Goal: Check status: Check status

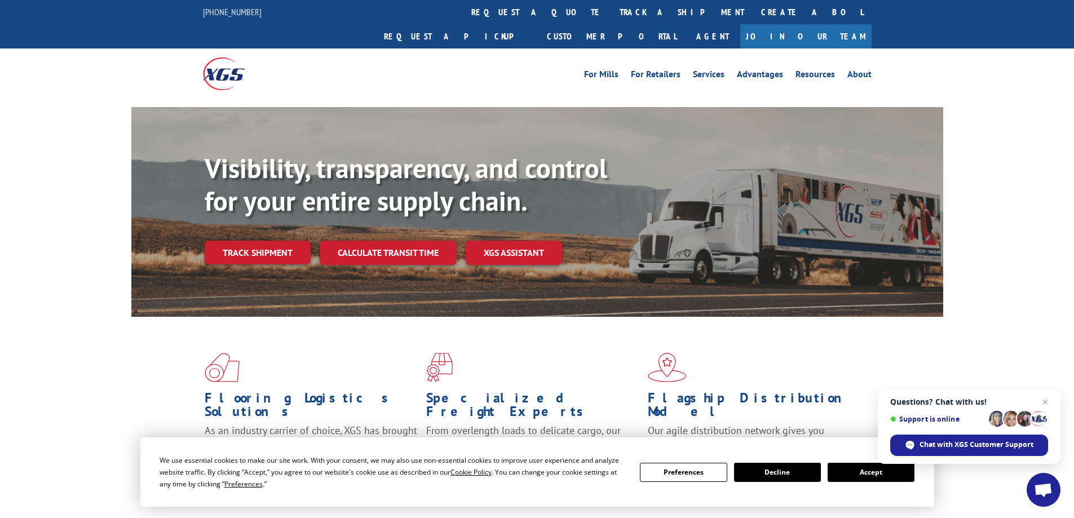
click at [883, 465] on button "Accept" at bounding box center [871, 472] width 87 height 19
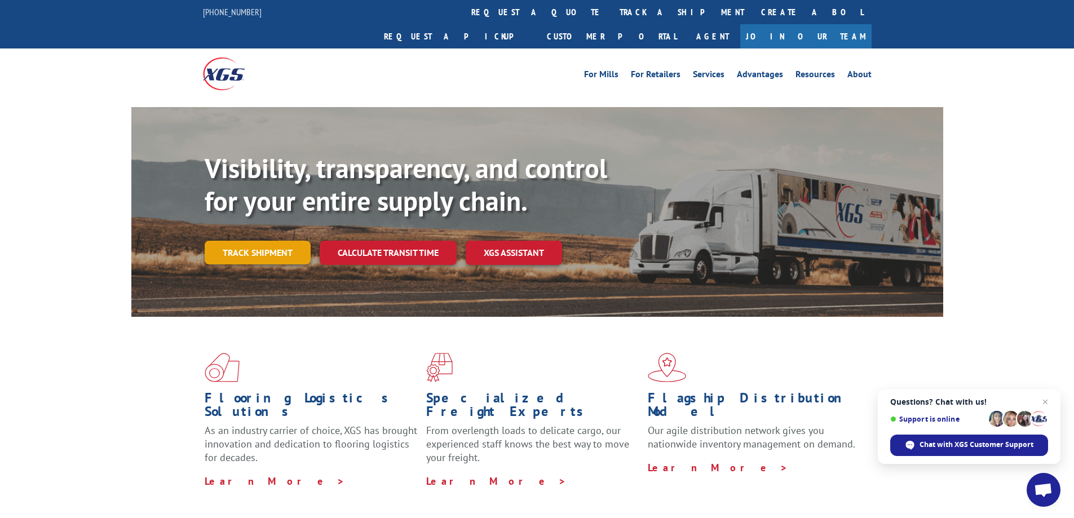
click at [233, 241] on link "Track shipment" at bounding box center [258, 253] width 106 height 24
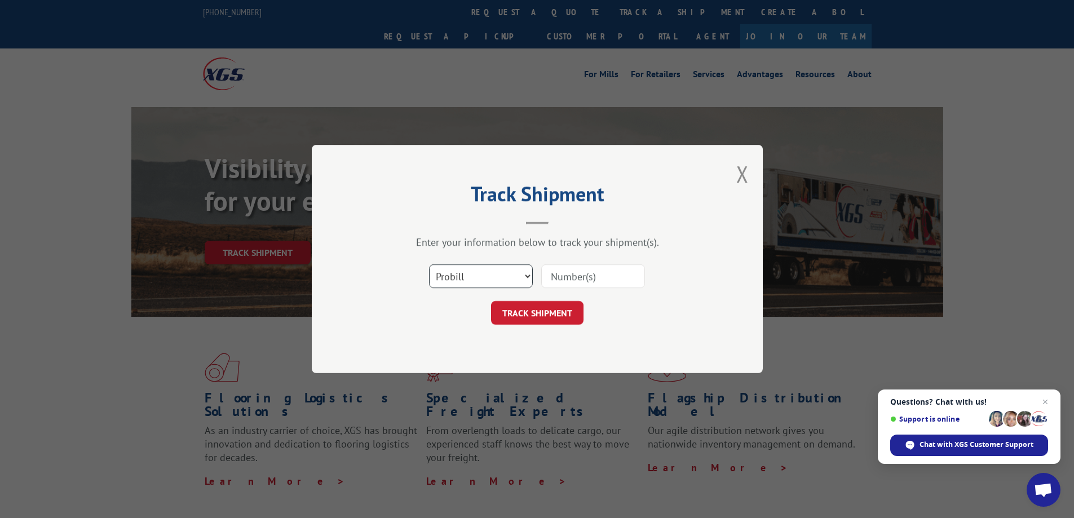
drag, startPoint x: 516, startPoint y: 279, endPoint x: 510, endPoint y: 288, distance: 10.2
click at [516, 280] on select "Select category... Probill BOL PO" at bounding box center [481, 277] width 104 height 24
select select "bol"
click at [429, 265] on select "Select category... Probill BOL PO" at bounding box center [481, 277] width 104 height 24
click at [564, 276] on input at bounding box center [593, 277] width 104 height 24
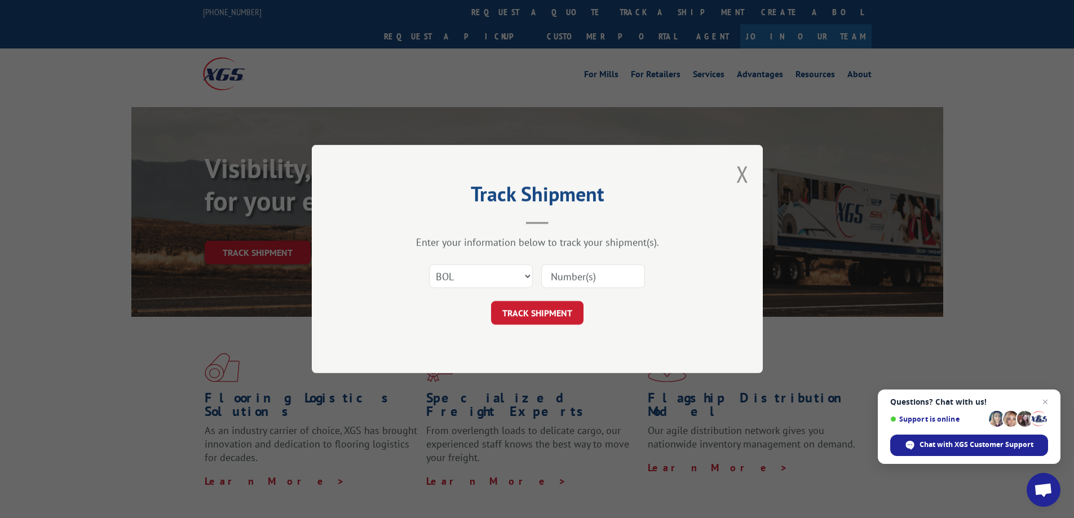
paste input "5591355"
type input "5591355"
click at [538, 310] on button "TRACK SHIPMENT" at bounding box center [537, 313] width 92 height 24
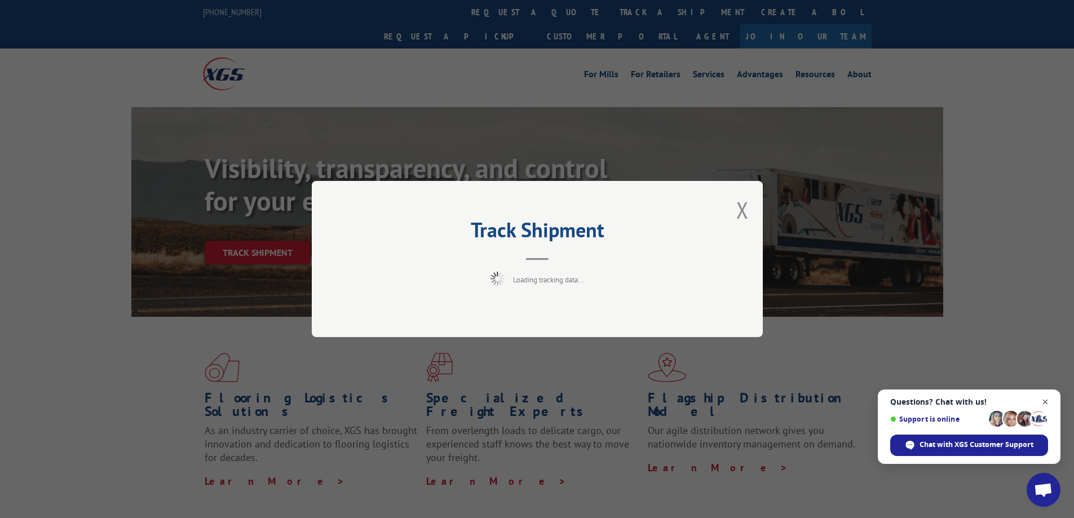
click at [1046, 406] on span "Close chat" at bounding box center [1046, 402] width 14 height 14
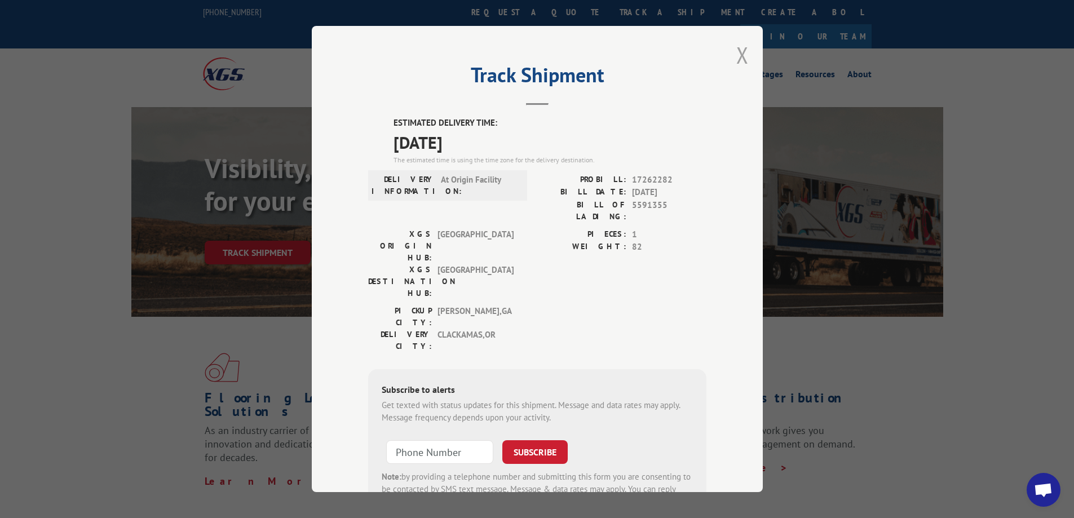
click at [743, 50] on button "Close modal" at bounding box center [743, 55] width 12 height 30
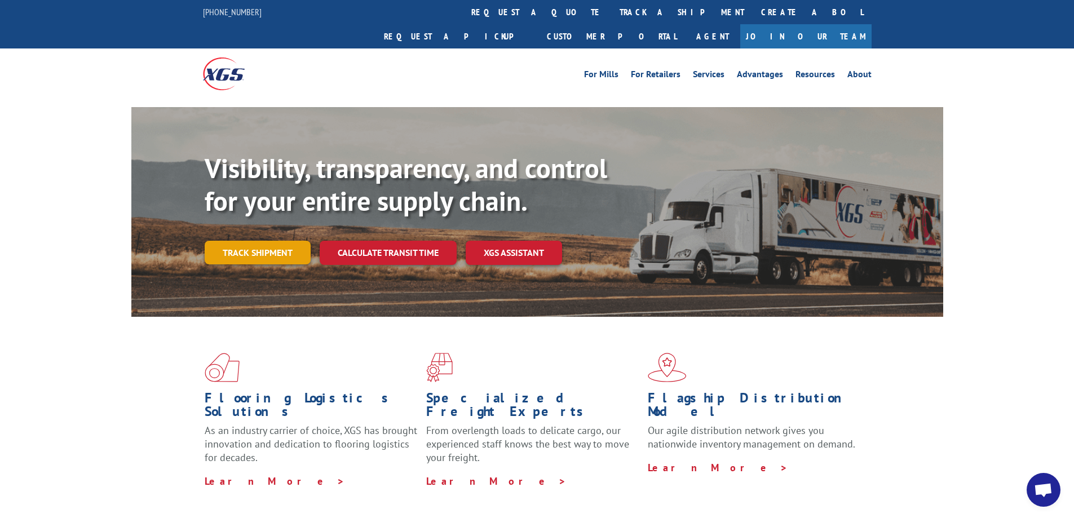
click at [235, 241] on link "Track shipment" at bounding box center [258, 253] width 106 height 24
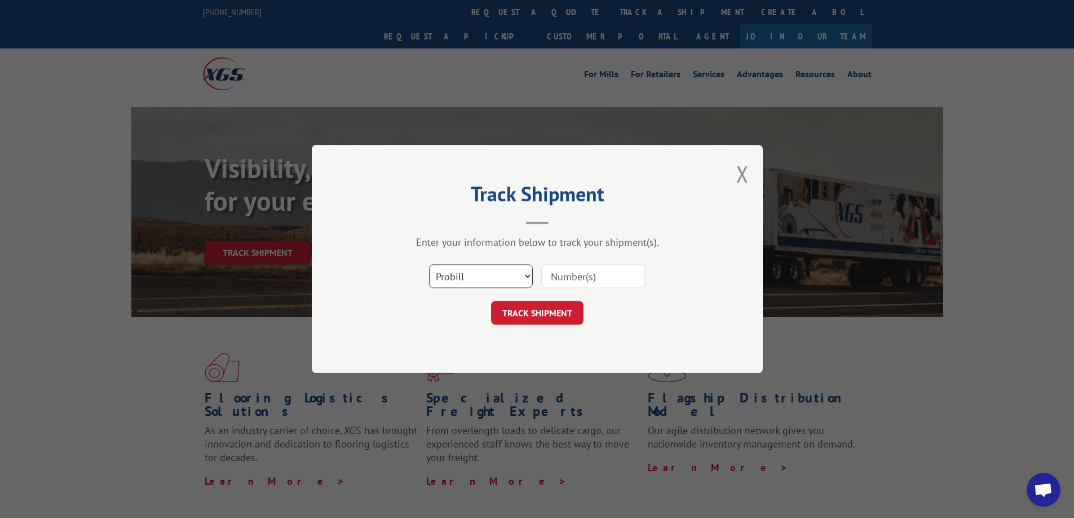
click at [506, 283] on select "Select category... Probill BOL PO" at bounding box center [481, 277] width 104 height 24
select select "bol"
click at [429, 265] on select "Select category... Probill BOL PO" at bounding box center [481, 277] width 104 height 24
click at [604, 277] on input at bounding box center [593, 277] width 104 height 24
paste input "7066119"
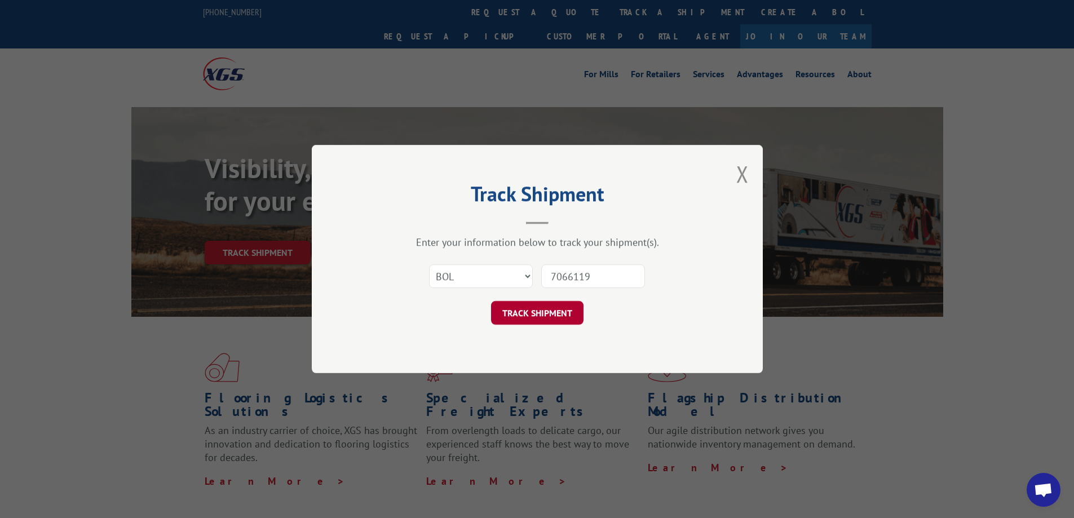
type input "7066119"
click at [533, 305] on button "TRACK SHIPMENT" at bounding box center [537, 313] width 92 height 24
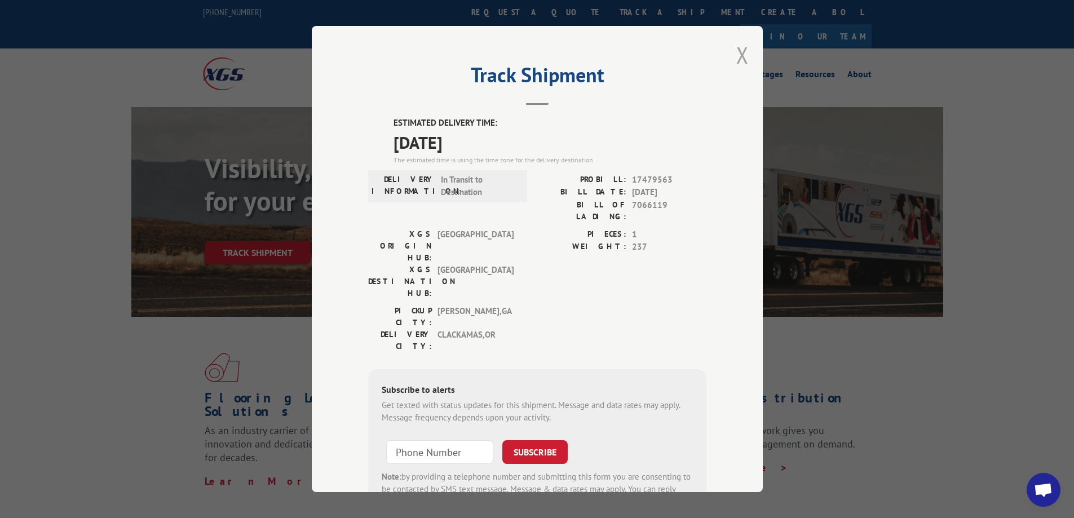
click at [737, 55] on button "Close modal" at bounding box center [743, 55] width 12 height 30
